Goal: Task Accomplishment & Management: Manage account settings

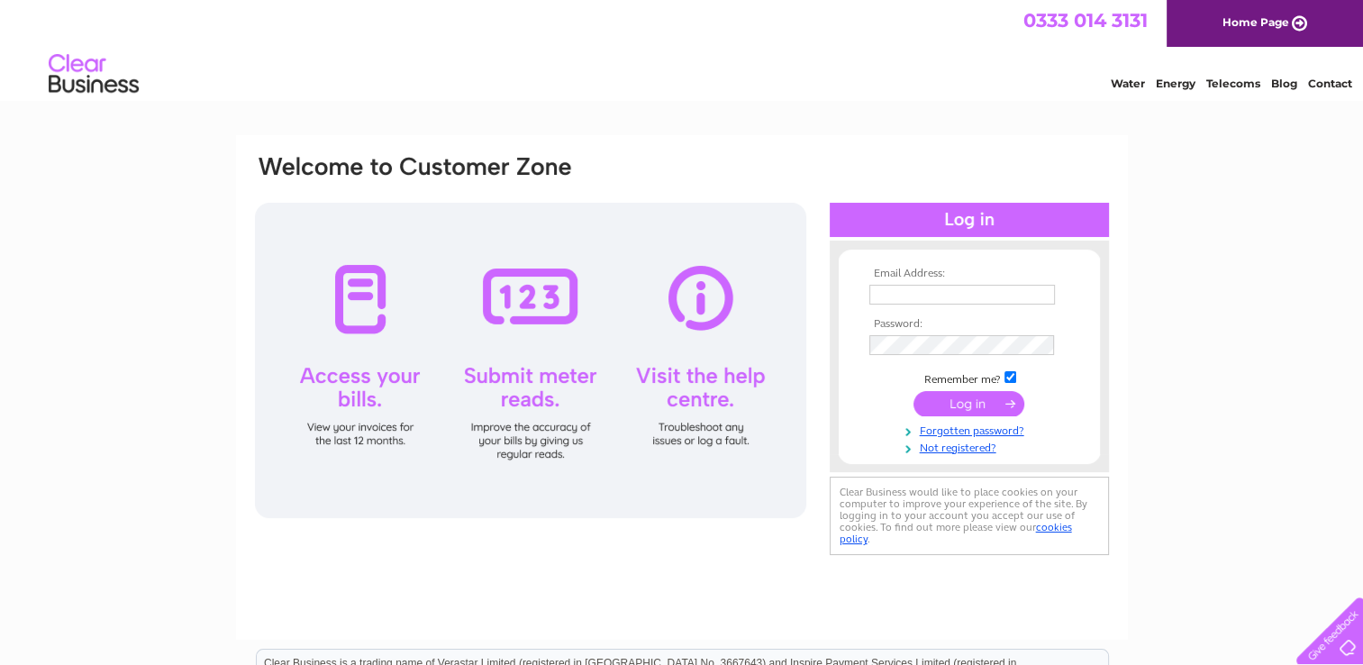
type input "isobelflorencebridal@gmail.com"
click at [967, 401] on input "submit" at bounding box center [968, 403] width 111 height 25
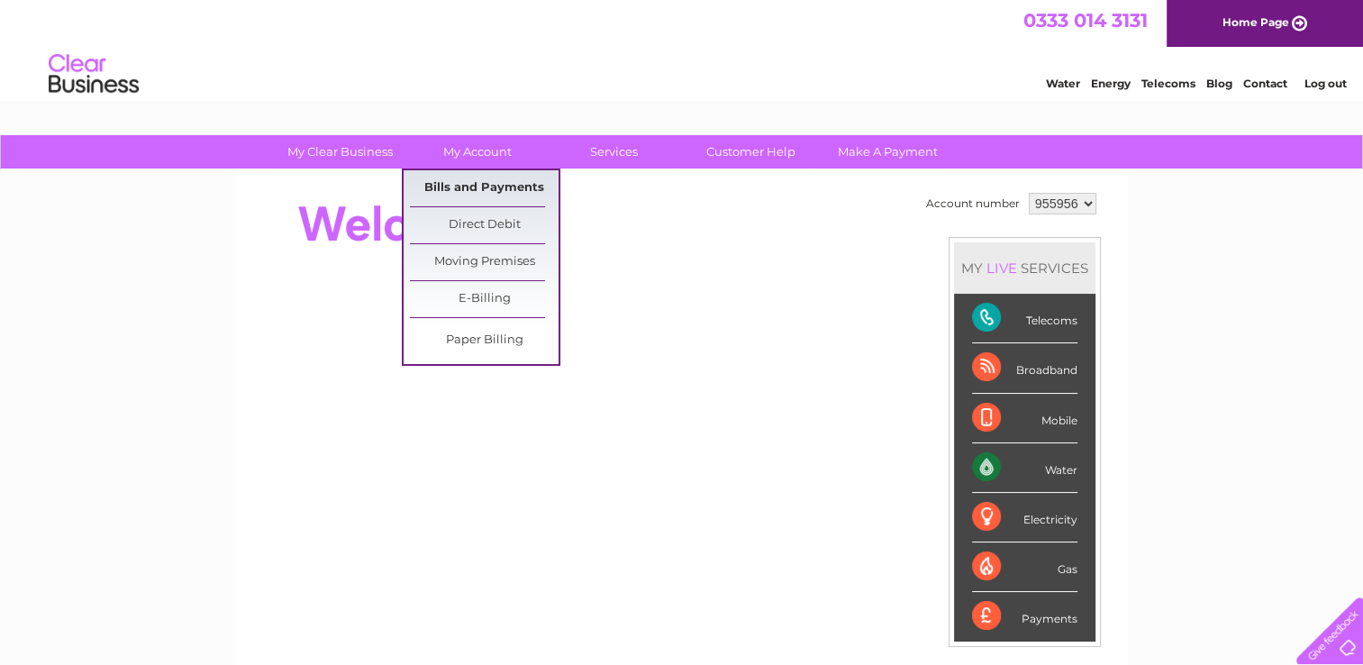
click at [477, 178] on link "Bills and Payments" at bounding box center [484, 188] width 149 height 36
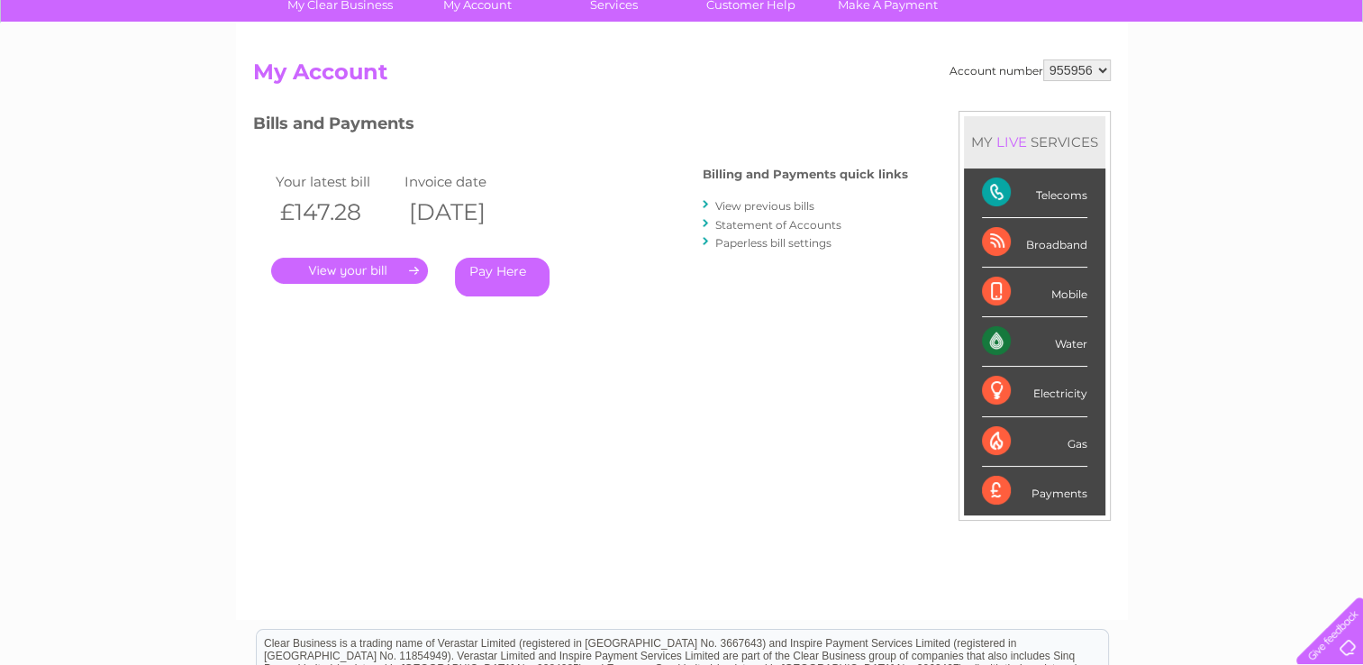
scroll to position [90, 0]
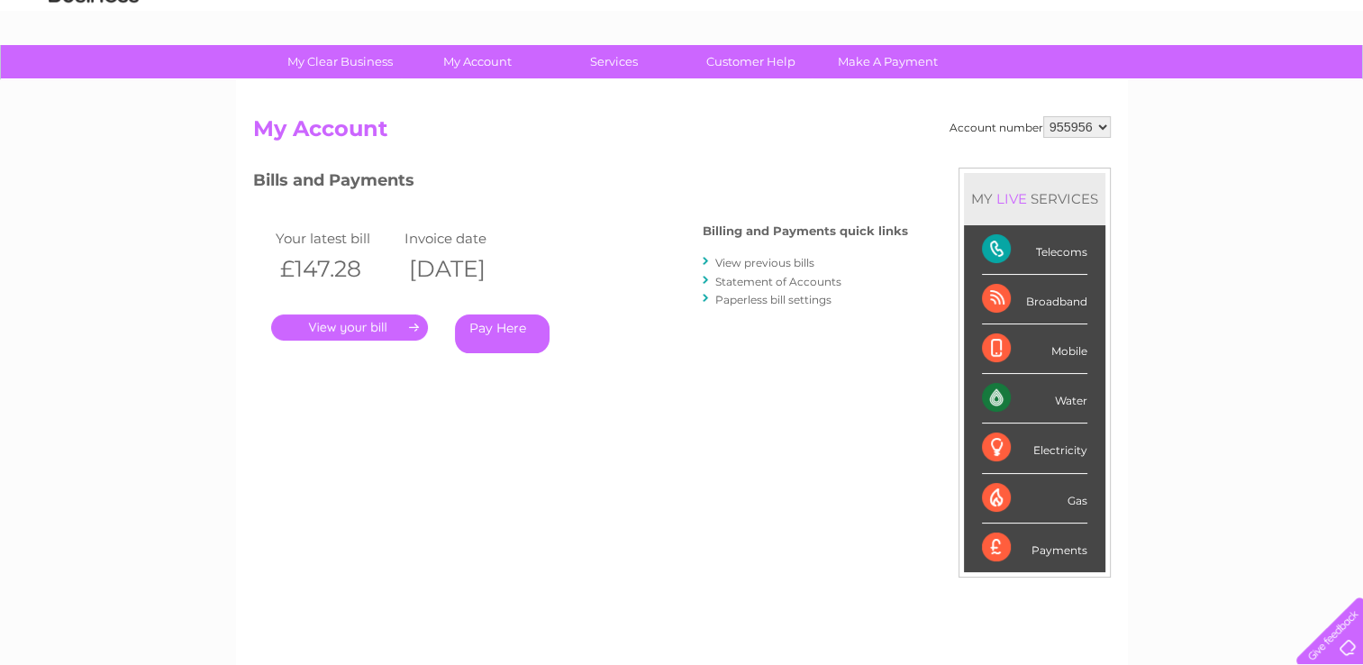
click at [759, 265] on link "View previous bills" at bounding box center [764, 263] width 99 height 14
click at [754, 257] on link "View previous bills" at bounding box center [764, 263] width 99 height 14
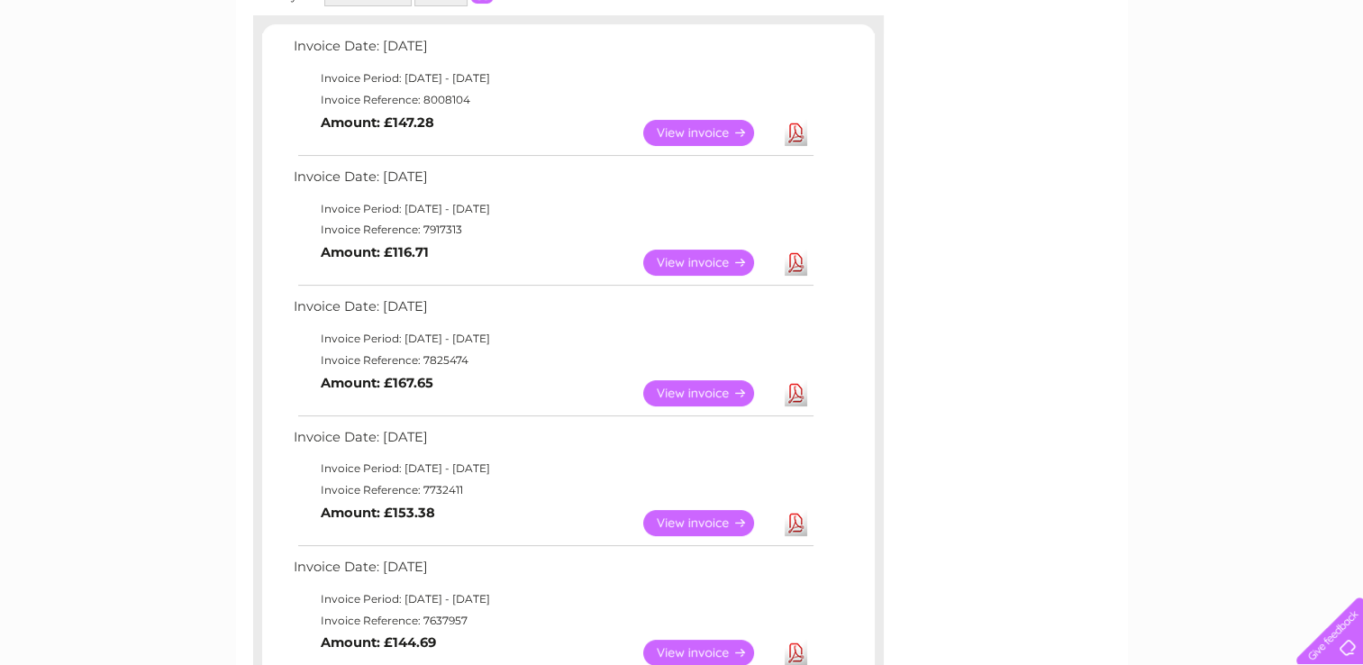
scroll to position [360, 0]
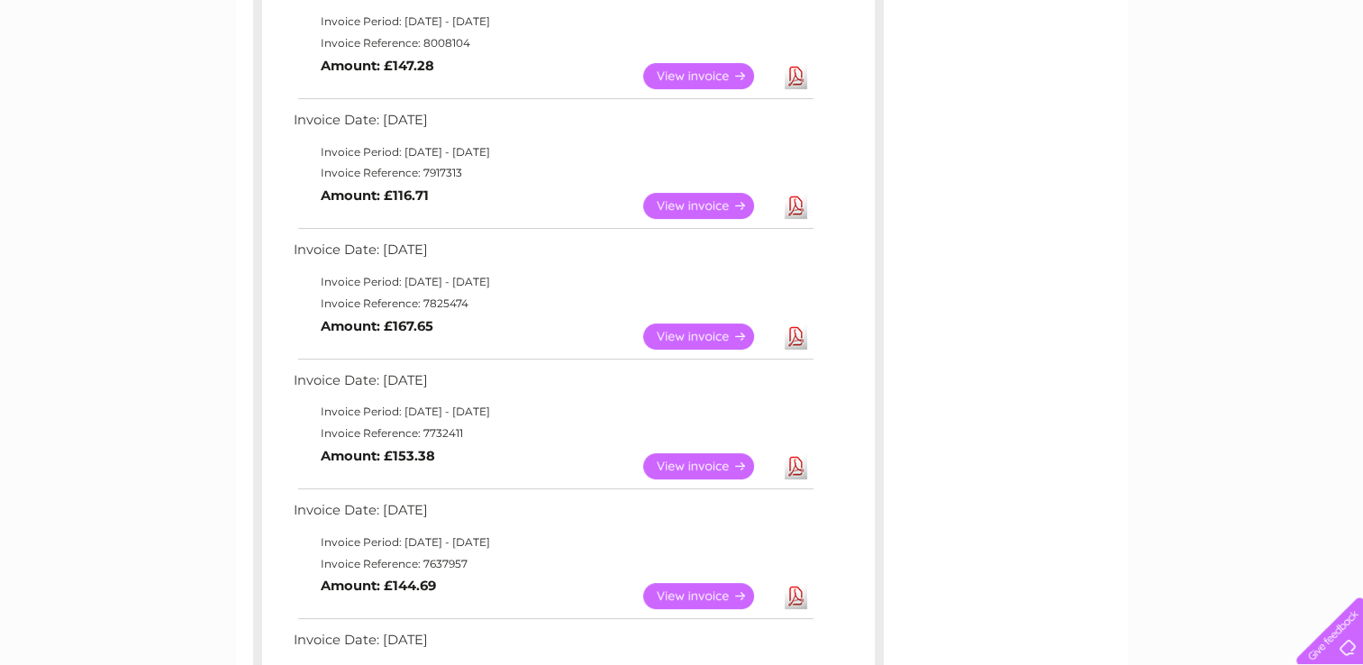
click at [707, 469] on link "View" at bounding box center [709, 466] width 132 height 26
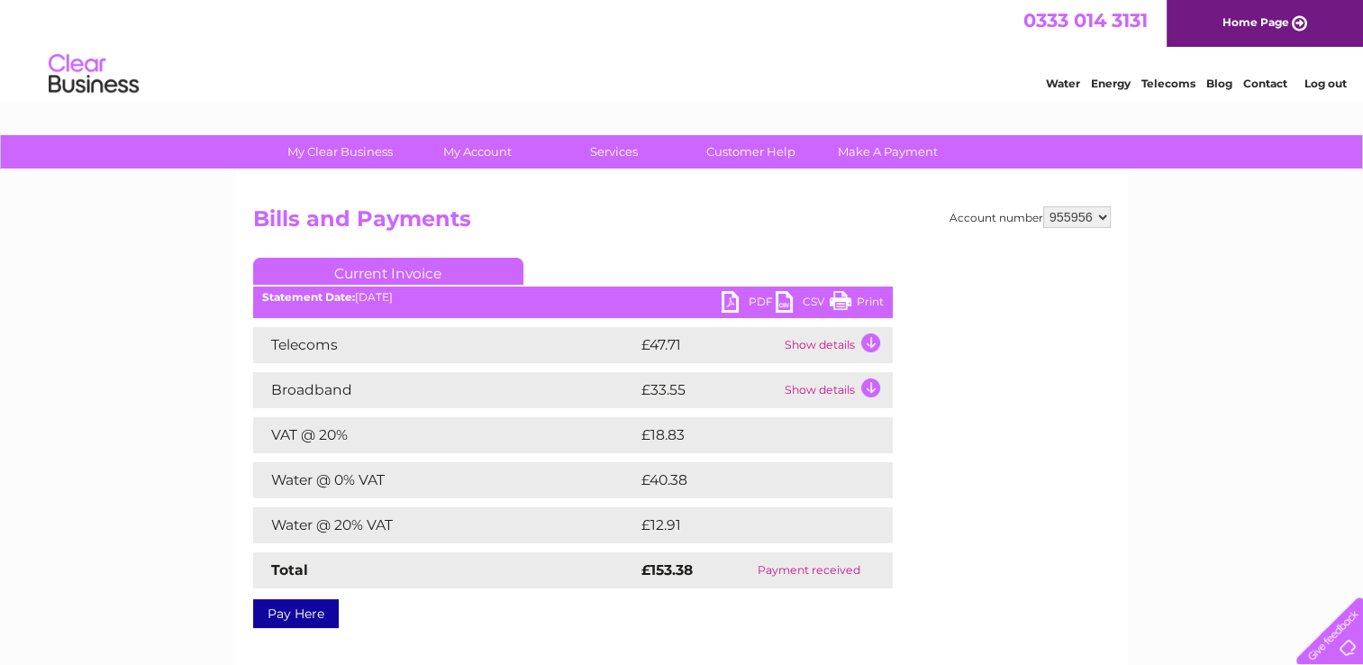
click at [742, 304] on link "PDF" at bounding box center [749, 304] width 54 height 26
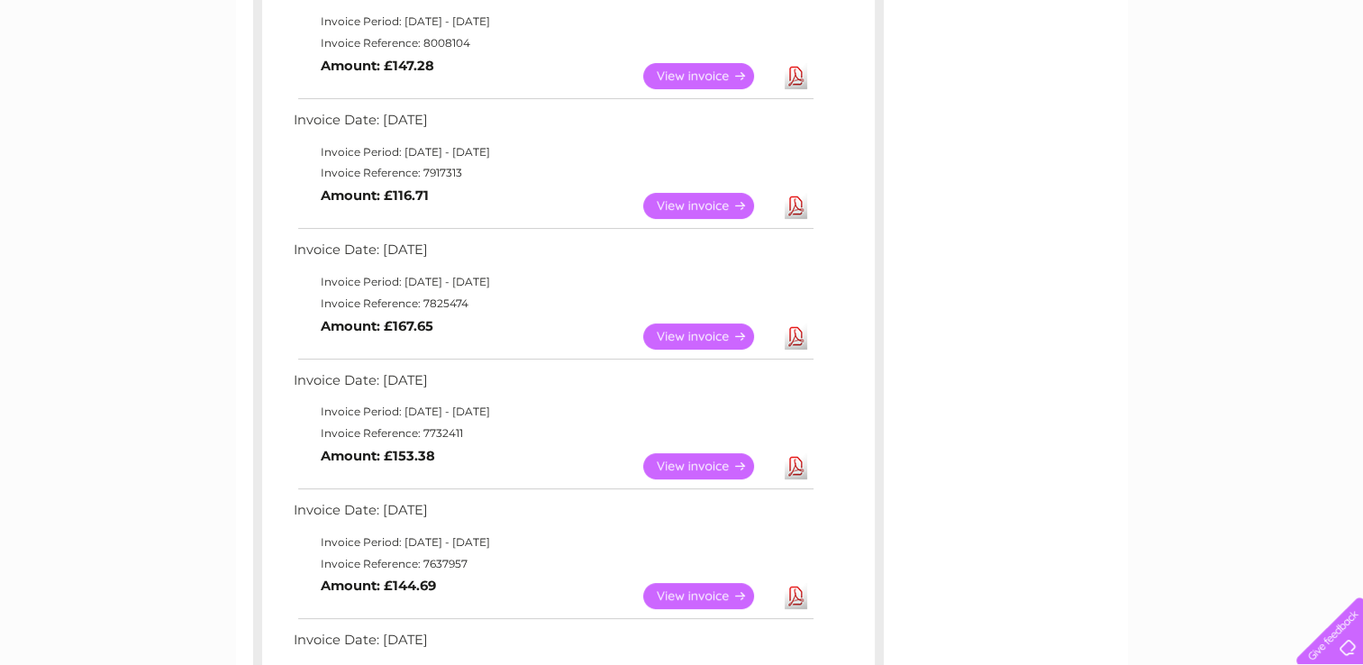
click at [785, 340] on link "Download" at bounding box center [796, 336] width 23 height 26
click at [795, 200] on link "Download" at bounding box center [796, 206] width 23 height 26
